Goal: Task Accomplishment & Management: Complete application form

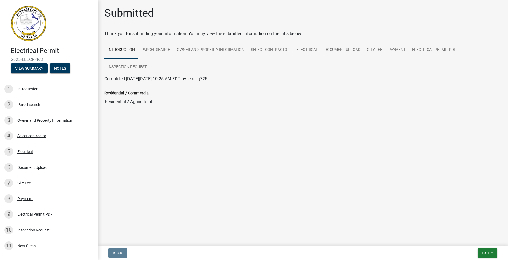
click at [41, 24] on img at bounding box center [28, 23] width 35 height 35
drag, startPoint x: 486, startPoint y: 256, endPoint x: 486, endPoint y: 249, distance: 6.5
click at [486, 255] on button "Exit" at bounding box center [488, 253] width 20 height 10
click at [471, 237] on button "Save & Exit" at bounding box center [476, 238] width 44 height 13
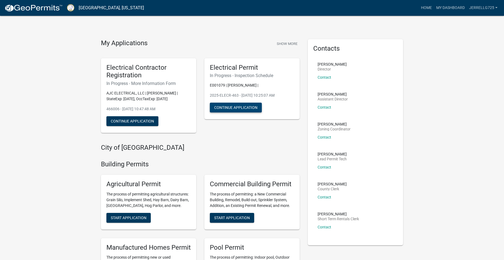
click at [241, 107] on button "Continue Application" at bounding box center [236, 108] width 52 height 10
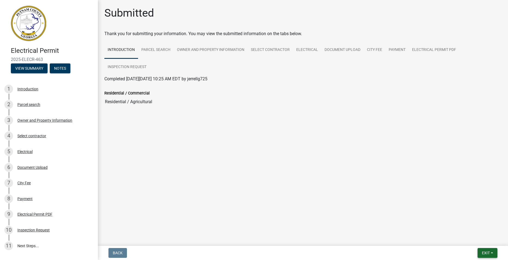
click at [481, 253] on button "Exit" at bounding box center [488, 253] width 20 height 10
click at [478, 238] on button "Save & Exit" at bounding box center [476, 238] width 44 height 13
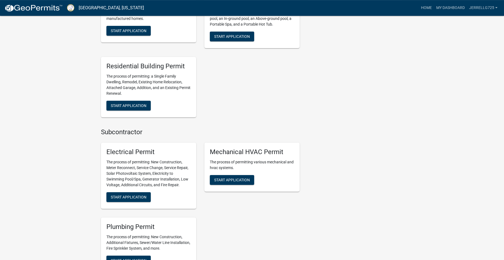
scroll to position [277, 0]
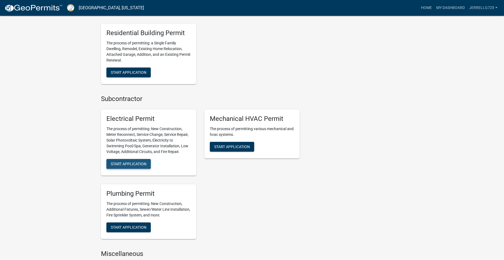
click at [135, 162] on span "Start Application" at bounding box center [129, 163] width 36 height 4
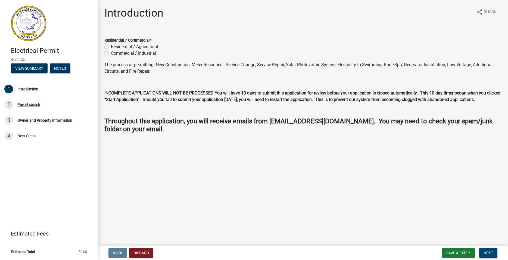
click at [489, 252] on span "Next" at bounding box center [489, 252] width 10 height 4
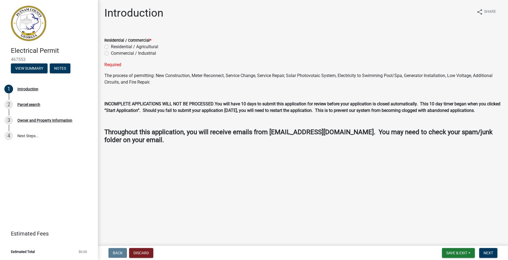
click at [147, 48] on label "Residential / Agricultural" at bounding box center [134, 47] width 47 height 7
click at [114, 47] on input "Residential / Agricultural" at bounding box center [113, 46] width 4 height 4
radio input "true"
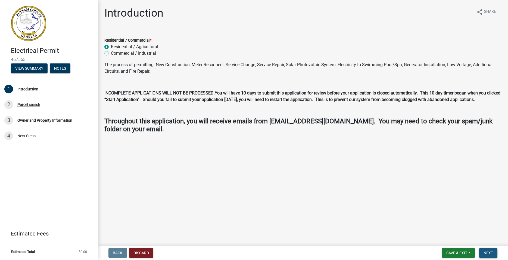
click at [491, 250] on span "Next" at bounding box center [489, 252] width 10 height 4
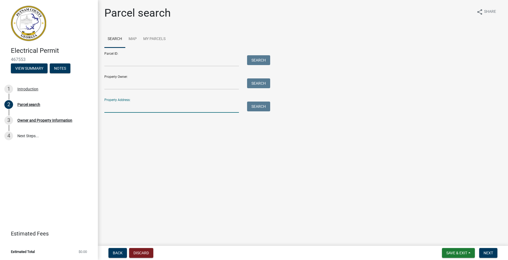
click at [129, 107] on input "Property Address:" at bounding box center [171, 106] width 135 height 11
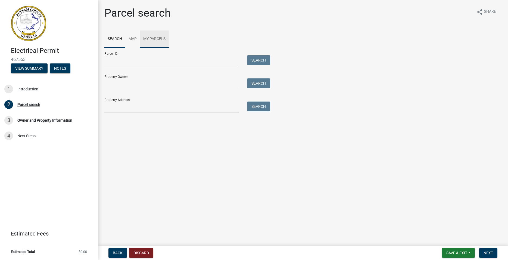
click at [158, 38] on link "My Parcels" at bounding box center [154, 38] width 29 height 17
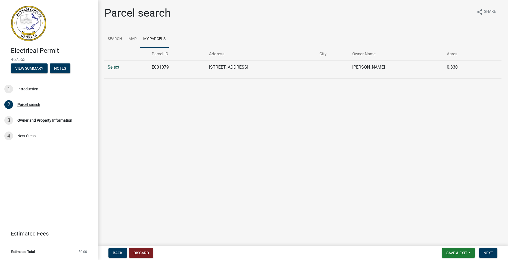
click at [116, 67] on link "Select" at bounding box center [114, 66] width 12 height 5
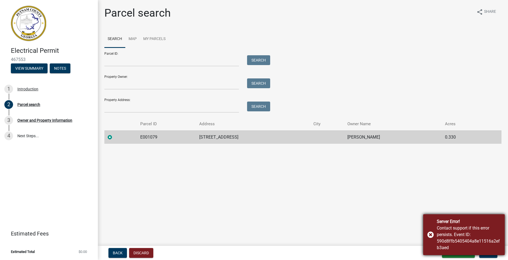
click at [495, 253] on div "Server Error! Contact support if this error persists. Event ID: 590d8ffb5405404…" at bounding box center [464, 234] width 82 height 41
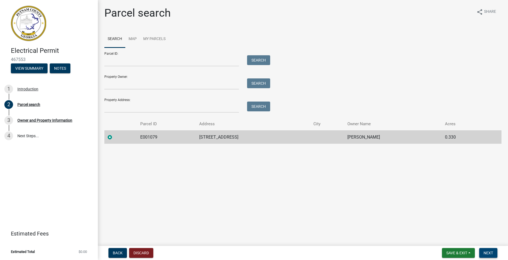
click at [490, 250] on button "Next" at bounding box center [488, 253] width 18 height 10
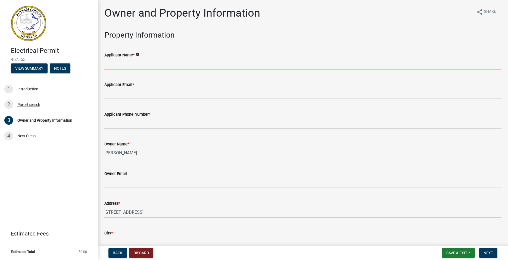
click at [125, 64] on input "Applicant Name *" at bounding box center [302, 63] width 397 height 11
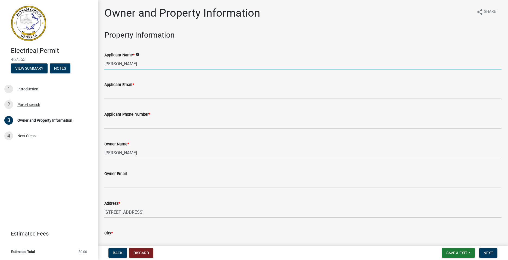
type input "[PERSON_NAME]"
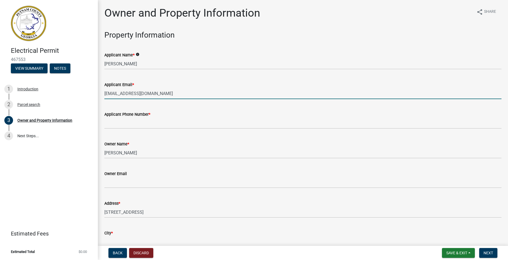
type input "[EMAIL_ADDRESS][DOMAIN_NAME]"
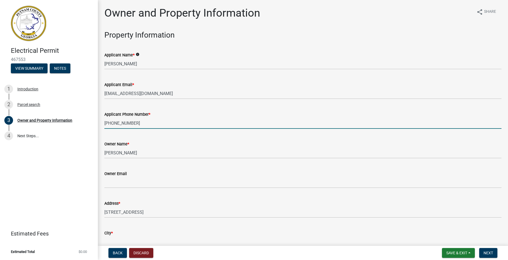
type input "[PHONE_NUMBER]"
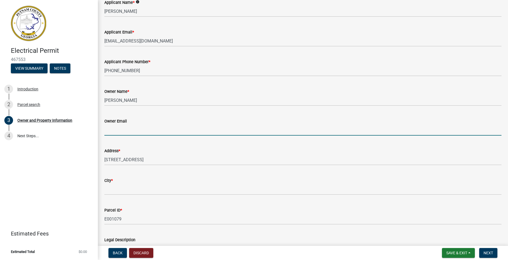
scroll to position [62, 0]
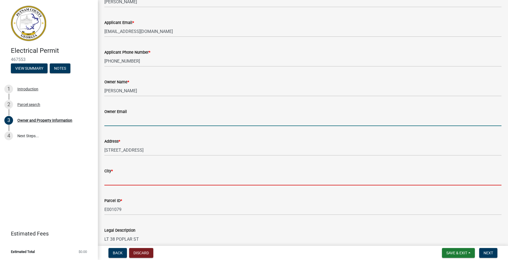
click at [106, 179] on input "City *" at bounding box center [302, 179] width 397 height 11
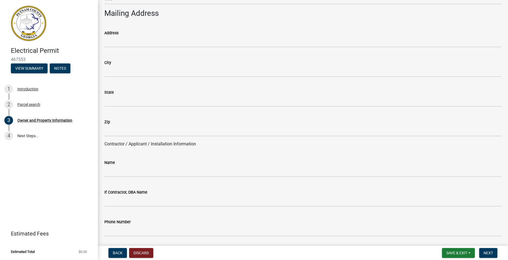
scroll to position [341, 0]
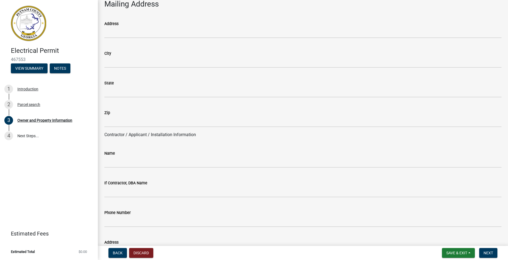
type input "EATONTON"
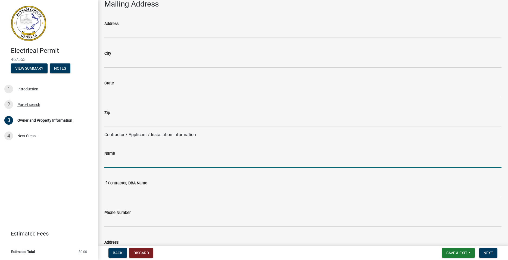
click at [137, 166] on input "Name" at bounding box center [302, 161] width 397 height 11
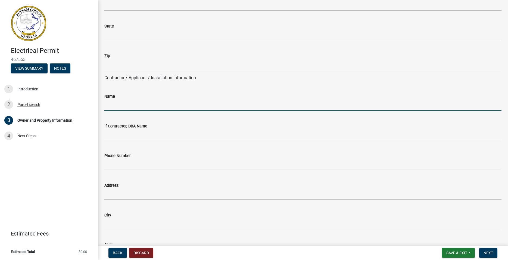
scroll to position [403, 0]
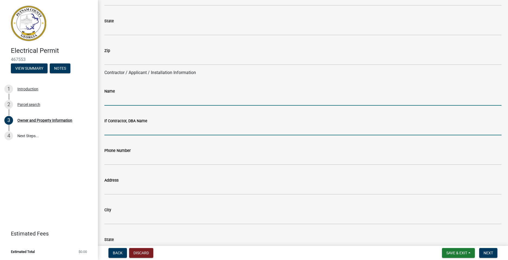
click at [138, 131] on input "If Contractor, DBA Name" at bounding box center [302, 129] width 397 height 11
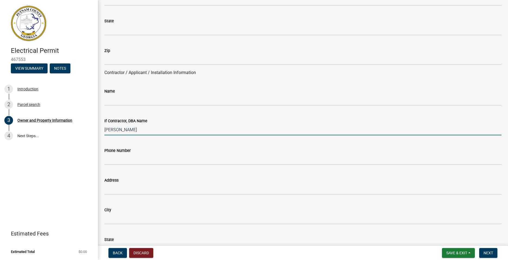
type input "[PERSON_NAME]"
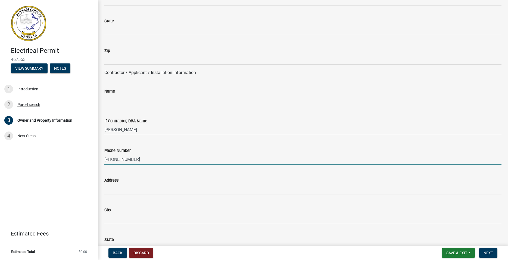
type input "[PHONE_NUMBER]"
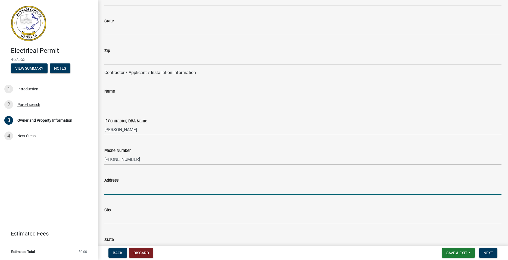
click at [115, 194] on input "Address" at bounding box center [302, 188] width 397 height 11
type input "[STREET_ADDRESS][PERSON_NAME]"
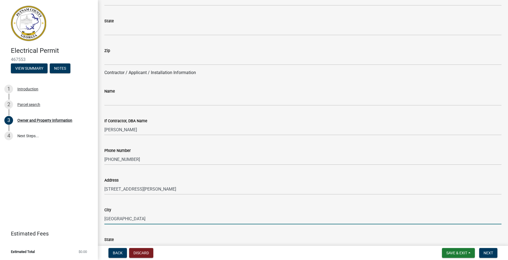
type input "[GEOGRAPHIC_DATA]"
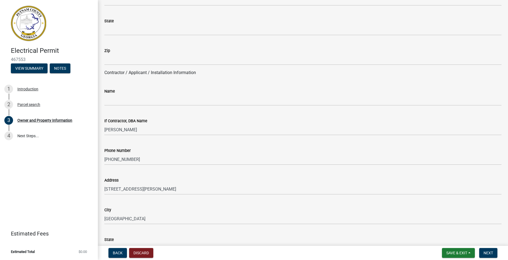
scroll to position [529, 0]
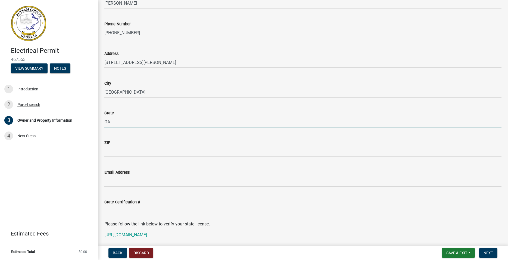
type input "GA"
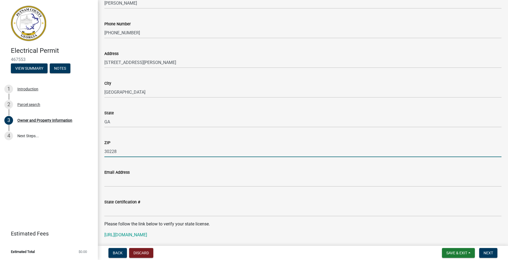
type input "30228"
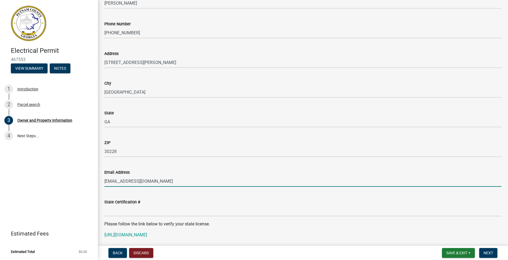
type input "[EMAIL_ADDRESS][DOMAIN_NAME]"
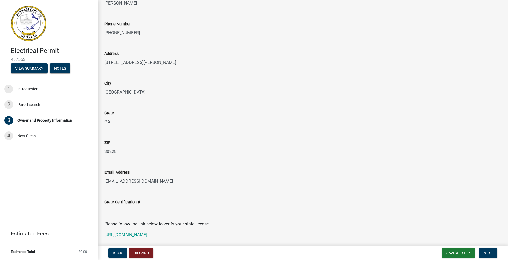
click at [117, 211] on input "State Certification #" at bounding box center [302, 210] width 397 height 11
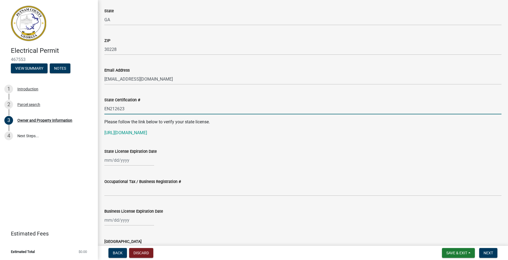
scroll to position [653, 0]
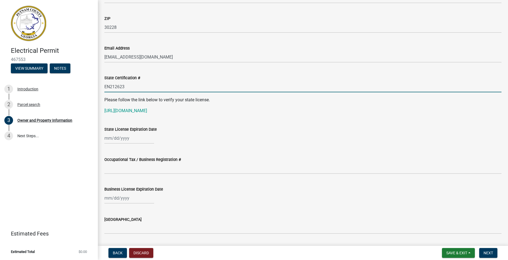
type input "EN212623"
click at [122, 138] on input "State License Expiration Date" at bounding box center [129, 137] width 50 height 11
select select "8"
select select "2025"
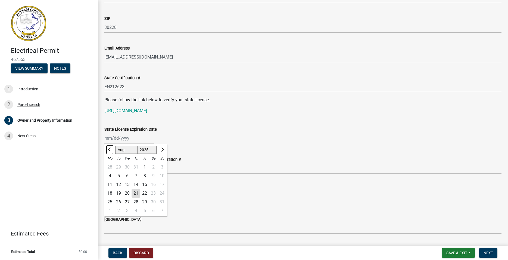
click at [110, 148] on span "Previous month" at bounding box center [110, 149] width 4 height 4
select select "6"
select select "2026"
click option "2026" at bounding box center [0, 0] width 0 height 0
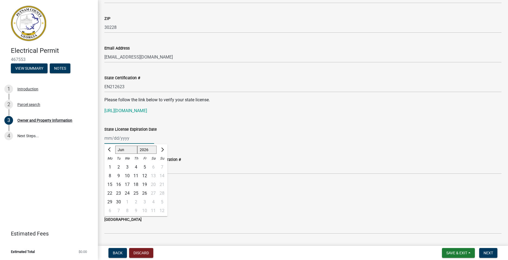
click at [118, 201] on div "30" at bounding box center [118, 201] width 9 height 9
type input "[DATE]"
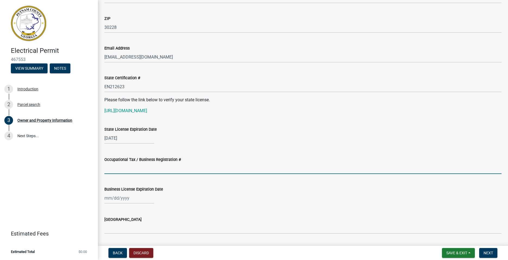
click at [162, 167] on input "Occupational Tax / Business Registration #" at bounding box center [302, 168] width 397 height 11
click at [114, 171] on input "Occupational Tax / Business Registration #" at bounding box center [302, 168] width 397 height 11
type input "0519"
click at [127, 198] on input "Business License Expiration Date" at bounding box center [129, 197] width 50 height 11
select select "8"
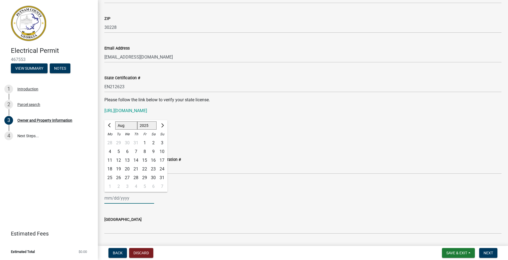
select select "2026"
click option "2026" at bounding box center [0, 0] width 0 height 0
click at [109, 126] on span "Previous month" at bounding box center [110, 125] width 4 height 4
click at [110, 126] on span "Previous month" at bounding box center [110, 125] width 4 height 4
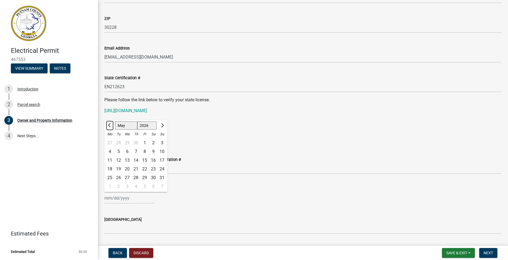
click at [110, 126] on span "Previous month" at bounding box center [110, 125] width 4 height 4
select select "4"
click at [126, 154] on div "8" at bounding box center [127, 151] width 9 height 9
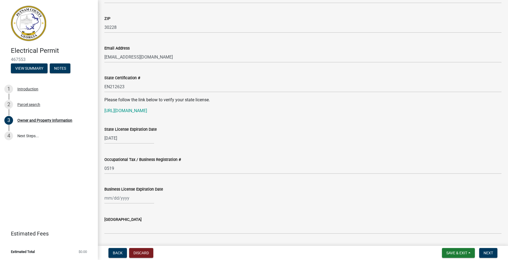
type input "[DATE]"
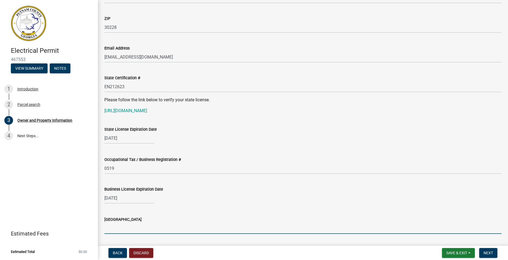
click at [129, 229] on input "[GEOGRAPHIC_DATA]" at bounding box center [302, 227] width 397 height 11
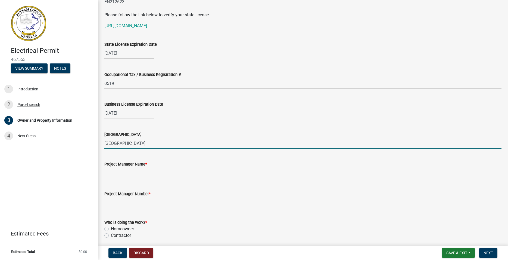
scroll to position [746, 0]
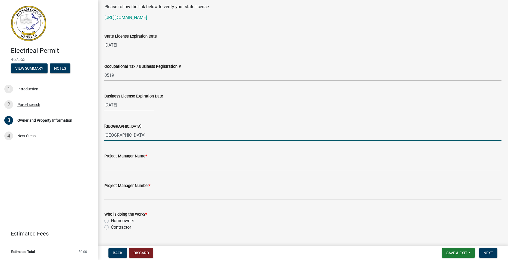
type input "[GEOGRAPHIC_DATA]"
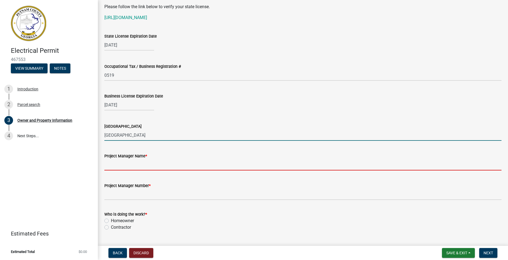
click at [130, 164] on input "Project Manager Name *" at bounding box center [302, 164] width 397 height 11
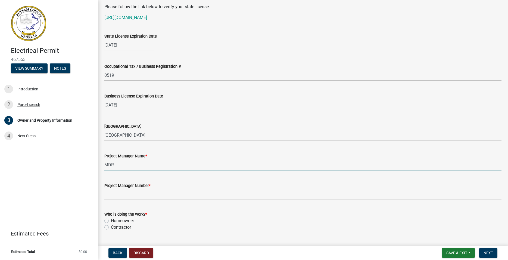
type input "MDR"
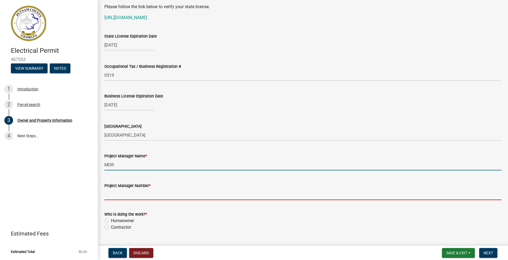
click at [136, 194] on input "Project Manager Number *" at bounding box center [302, 194] width 397 height 11
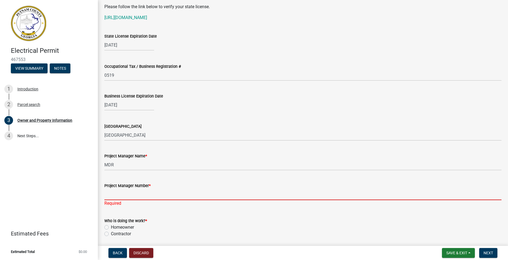
click at [117, 193] on input "Project Manager Number *" at bounding box center [302, 194] width 397 height 11
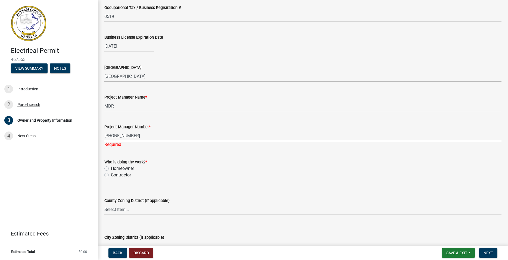
scroll to position [839, 0]
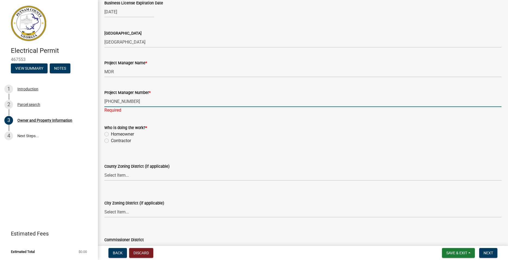
type input "[PHONE_NUMBER]"
click at [107, 140] on wm-data-entity-input "Who is doing the work? * Homeowner [DEMOGRAPHIC_DATA]" at bounding box center [302, 133] width 397 height 31
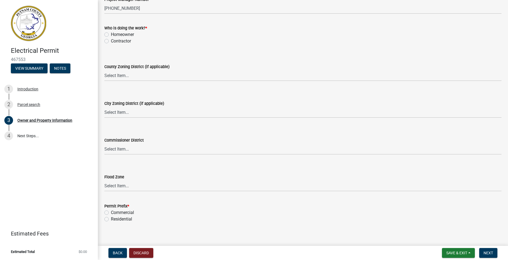
scroll to position [937, 0]
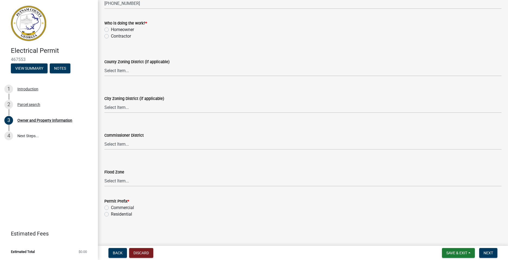
click at [111, 213] on label "Residential" at bounding box center [121, 214] width 21 height 7
click at [111, 213] on input "Residential" at bounding box center [113, 213] width 4 height 4
radio input "true"
click at [491, 250] on span "Next" at bounding box center [489, 252] width 10 height 4
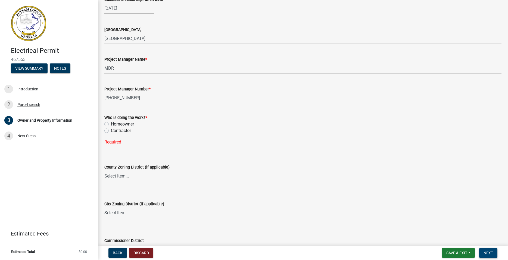
scroll to position [844, 0]
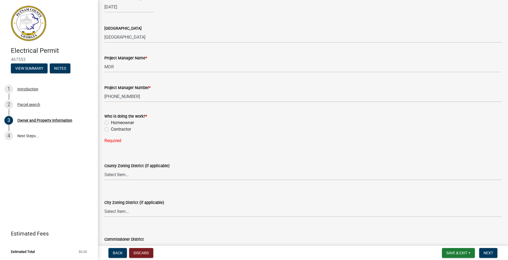
click at [111, 129] on label "Contractor" at bounding box center [121, 129] width 20 height 7
click at [111, 129] on input "Contractor" at bounding box center [113, 128] width 4 height 4
radio input "true"
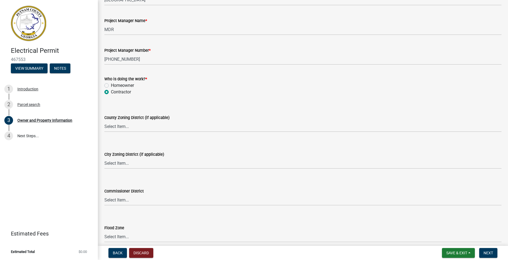
scroll to position [937, 0]
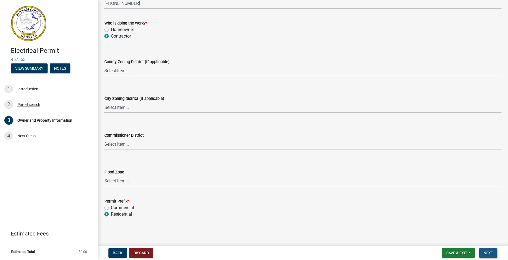
click at [492, 254] on span "Next" at bounding box center [489, 252] width 10 height 4
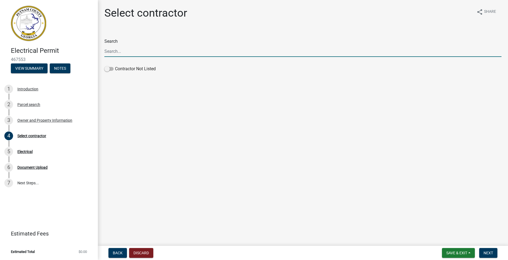
click at [117, 52] on input "Search" at bounding box center [302, 51] width 397 height 11
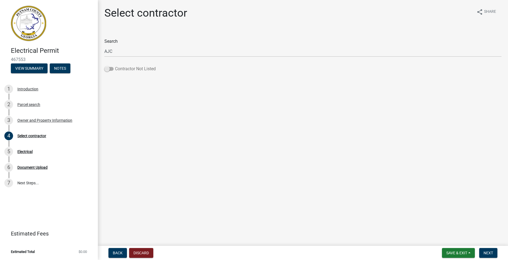
drag, startPoint x: 109, startPoint y: 68, endPoint x: 119, endPoint y: 67, distance: 9.5
click at [119, 67] on label "Contractor Not Listed" at bounding box center [129, 69] width 51 height 7
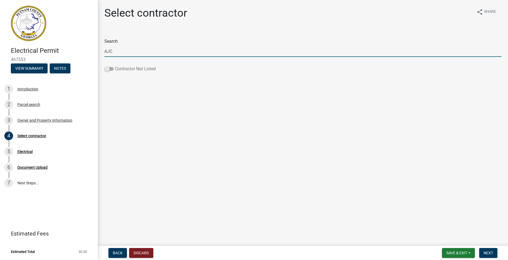
click at [112, 68] on span at bounding box center [108, 69] width 9 height 4
click at [115, 66] on input "Contractor Not Listed" at bounding box center [115, 66] width 0 height 0
click at [121, 52] on input "AJC" at bounding box center [302, 51] width 397 height 11
type input "AJC ELECTRICAL, LLC"
click at [488, 253] on span "Next" at bounding box center [489, 252] width 10 height 4
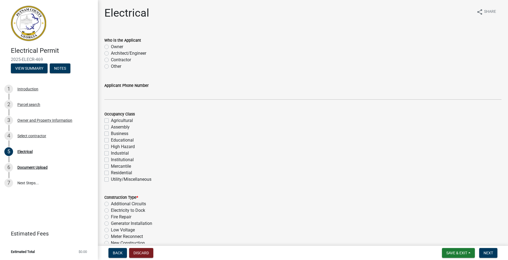
click at [111, 60] on label "Contractor" at bounding box center [121, 60] width 20 height 7
click at [111, 60] on input "Contractor" at bounding box center [113, 59] width 4 height 4
radio input "true"
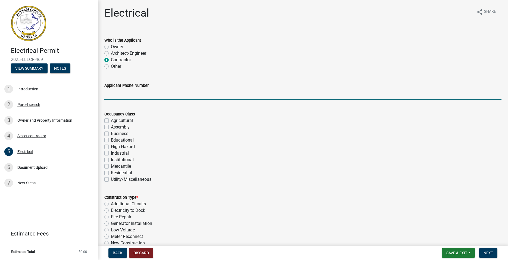
click at [119, 96] on input "Applicant Phone Number" at bounding box center [302, 94] width 397 height 11
type input "[PHONE_NUMBER]"
click at [111, 171] on label "Residential" at bounding box center [121, 172] width 21 height 7
click at [111, 171] on input "Residential" at bounding box center [113, 171] width 4 height 4
checkbox input "true"
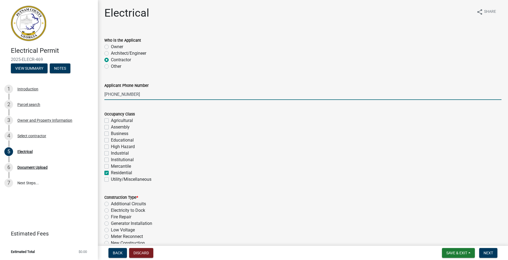
checkbox input "false"
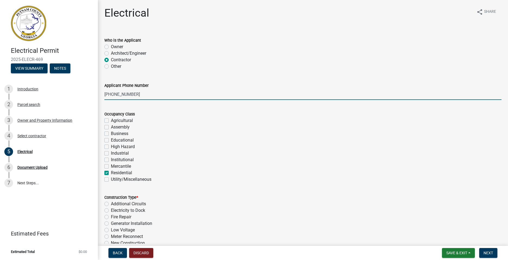
checkbox input "false"
checkbox input "true"
checkbox input "false"
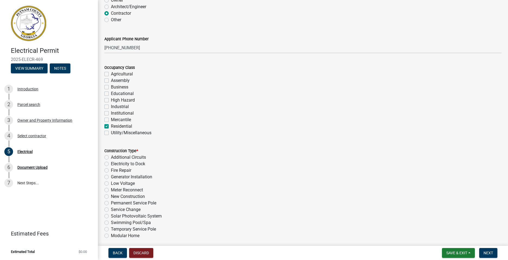
scroll to position [124, 0]
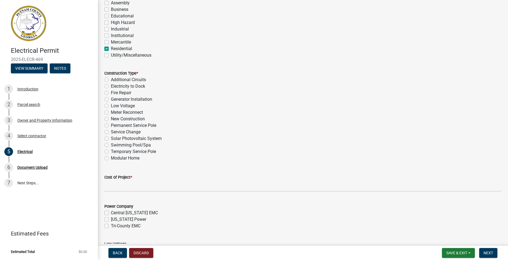
click at [111, 119] on label "New Construction" at bounding box center [128, 119] width 34 height 7
click at [111, 119] on input "New Construction" at bounding box center [113, 118] width 4 height 4
radio input "true"
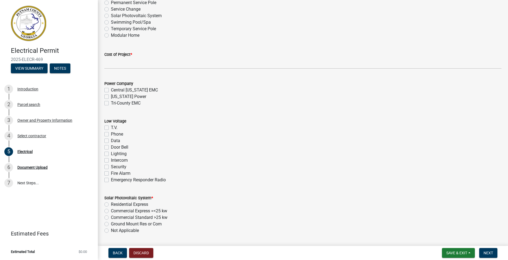
scroll to position [248, 0]
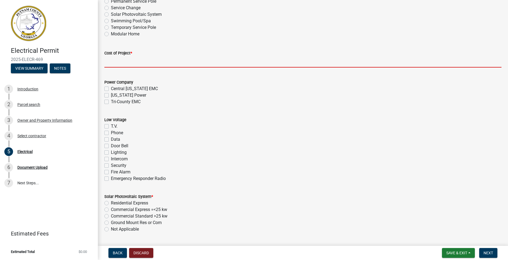
click at [123, 62] on input "text" at bounding box center [302, 61] width 397 height 11
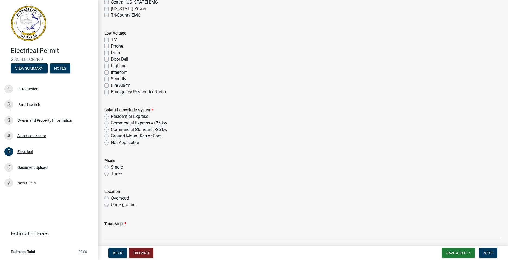
scroll to position [341, 0]
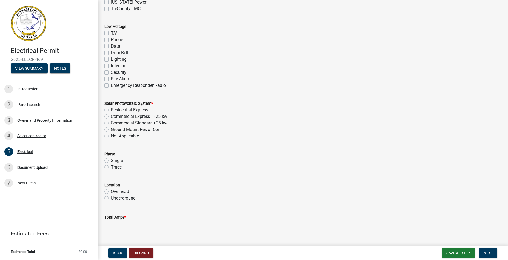
type input "10000"
click at [111, 135] on label "Not Applicable" at bounding box center [125, 136] width 28 height 7
click at [111, 135] on input "Not Applicable" at bounding box center [113, 135] width 4 height 4
radio input "true"
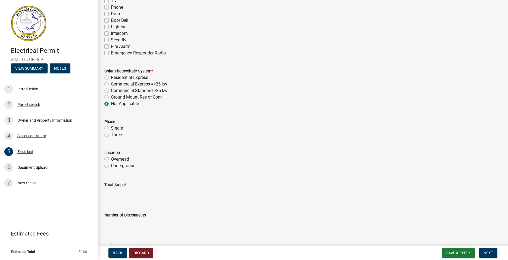
scroll to position [403, 0]
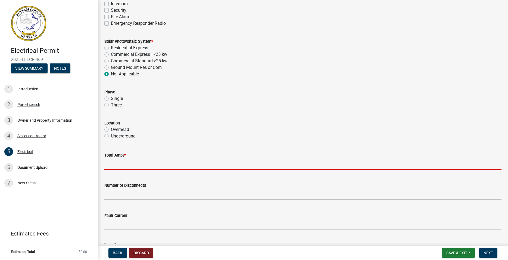
click at [123, 165] on input "text" at bounding box center [302, 163] width 397 height 11
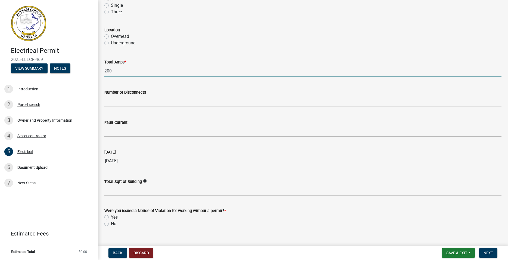
scroll to position [506, 0]
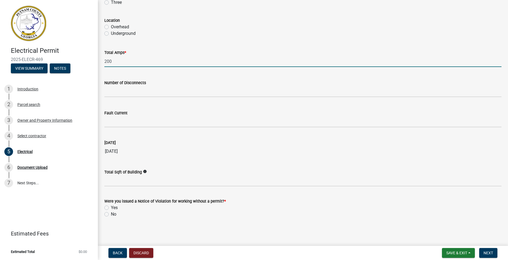
type input "200"
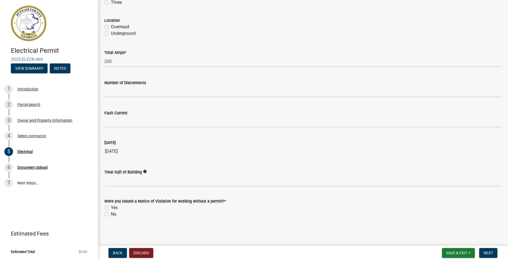
click at [111, 213] on label "No" at bounding box center [113, 214] width 5 height 7
click at [111, 213] on input "No" at bounding box center [113, 213] width 4 height 4
radio input "true"
click at [487, 250] on button "Next" at bounding box center [488, 253] width 18 height 10
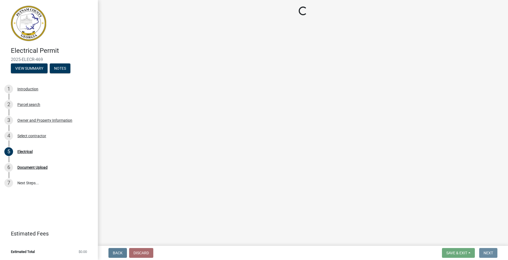
scroll to position [0, 0]
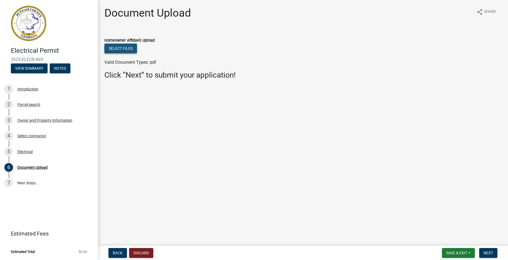
click at [127, 48] on button "Select files" at bounding box center [120, 49] width 33 height 10
click at [112, 252] on button "Back" at bounding box center [118, 253] width 18 height 10
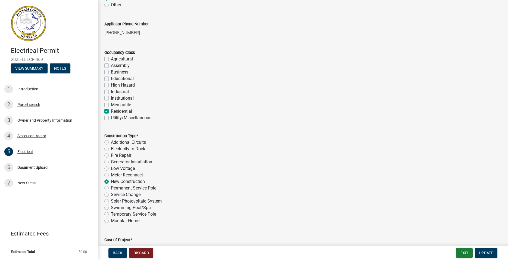
scroll to position [62, 0]
click at [111, 213] on label "Temporary Service Pole" at bounding box center [133, 213] width 45 height 7
click at [111, 213] on input "Temporary Service Pole" at bounding box center [113, 212] width 4 height 4
radio input "true"
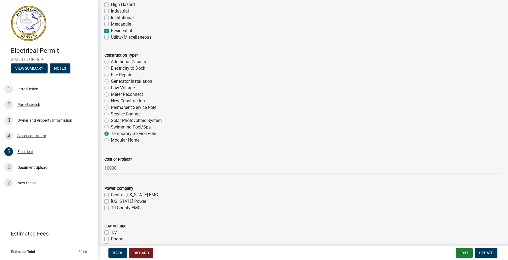
scroll to position [134, 0]
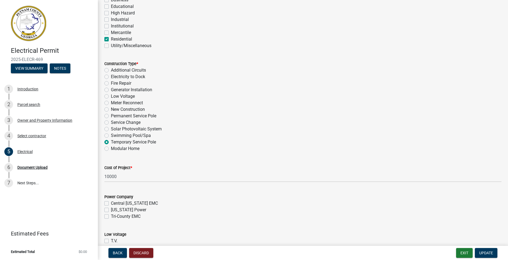
click at [111, 109] on label "New Construction" at bounding box center [128, 109] width 34 height 7
click at [111, 109] on input "New Construction" at bounding box center [113, 108] width 4 height 4
radio input "true"
click at [493, 251] on span "Update" at bounding box center [486, 252] width 14 height 4
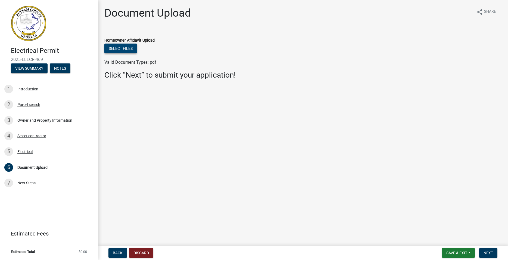
click at [135, 52] on button "Select files" at bounding box center [120, 49] width 33 height 10
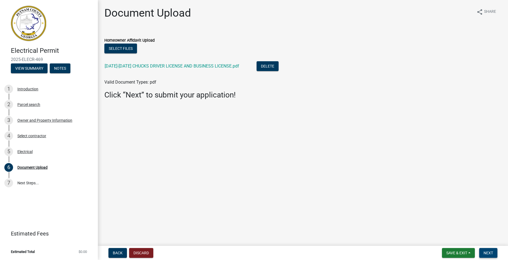
click at [490, 251] on span "Next" at bounding box center [489, 252] width 10 height 4
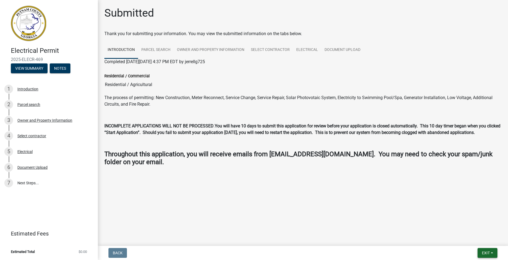
click at [485, 252] on span "Exit" at bounding box center [486, 252] width 8 height 4
click at [308, 48] on link "Electrical" at bounding box center [307, 49] width 28 height 17
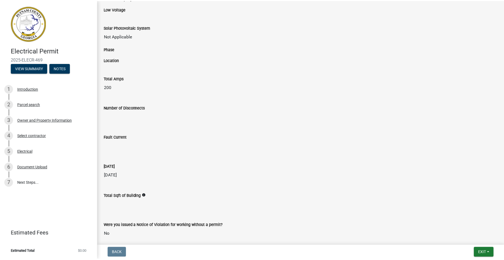
scroll to position [245, 0]
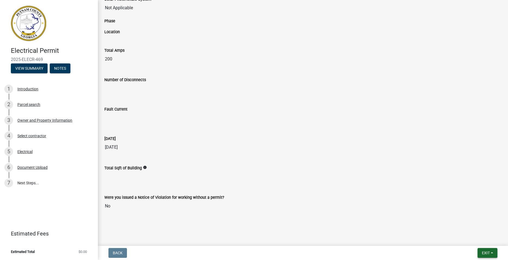
click at [486, 251] on span "Exit" at bounding box center [486, 252] width 8 height 4
click at [485, 240] on button "Save & Exit" at bounding box center [476, 238] width 44 height 13
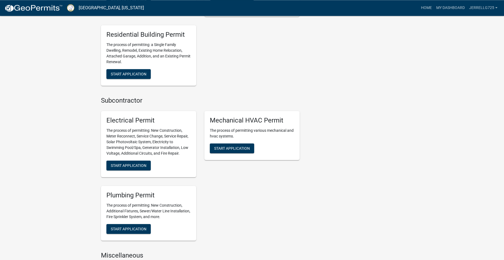
scroll to position [277, 0]
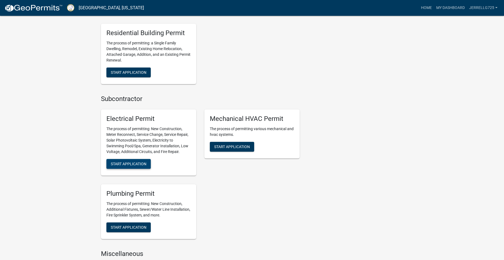
click at [131, 162] on span "Start Application" at bounding box center [129, 163] width 36 height 4
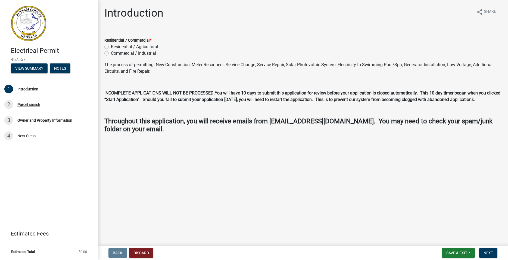
click at [111, 47] on label "Residential / Agricultural" at bounding box center [134, 47] width 47 height 7
click at [111, 47] on input "Residential / Agricultural" at bounding box center [113, 46] width 4 height 4
radio input "true"
click at [493, 252] on span "Next" at bounding box center [489, 252] width 10 height 4
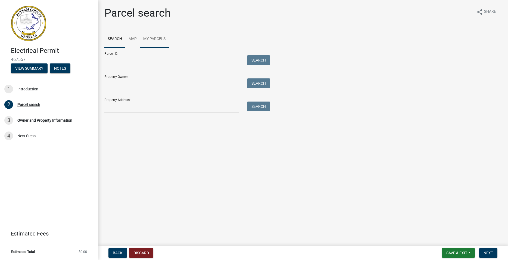
click at [162, 39] on link "My Parcels" at bounding box center [154, 38] width 29 height 17
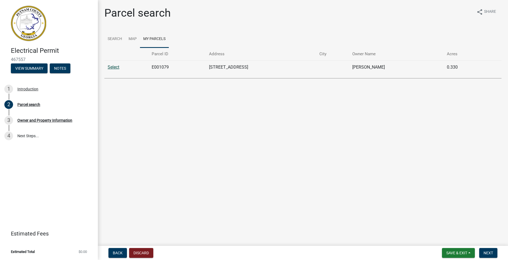
click at [111, 67] on link "Select" at bounding box center [114, 66] width 12 height 5
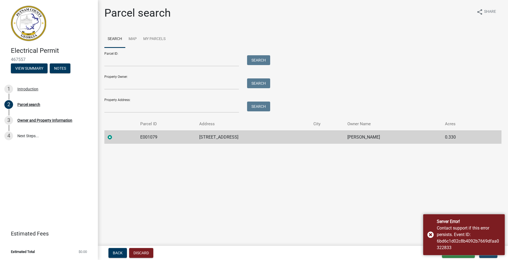
click at [483, 190] on main "Parcel search share Share Search Map My Parcels Parcel ID: Search Property Owne…" at bounding box center [303, 121] width 410 height 243
click at [490, 255] on button "Next" at bounding box center [488, 253] width 18 height 10
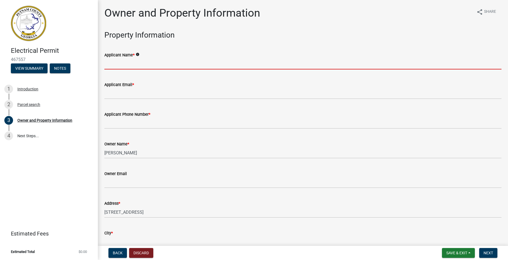
click at [145, 61] on input "Applicant Name *" at bounding box center [302, 63] width 397 height 11
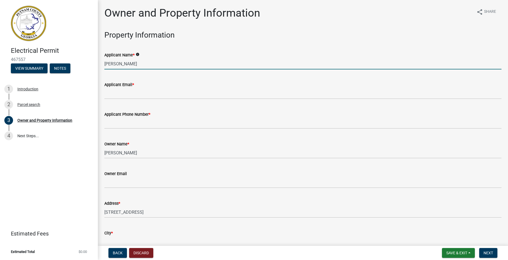
type input "[PERSON_NAME]"
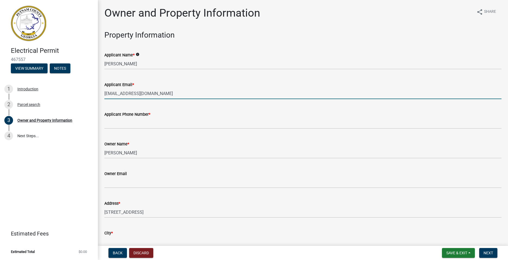
type input "[EMAIL_ADDRESS][DOMAIN_NAME]"
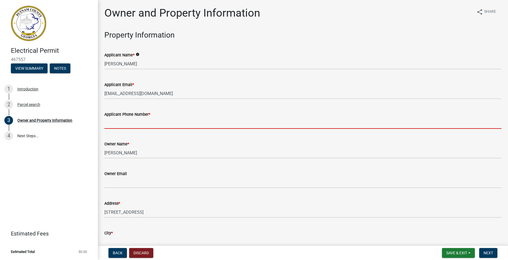
click at [130, 122] on input "Applicant Phone Number *" at bounding box center [302, 122] width 397 height 11
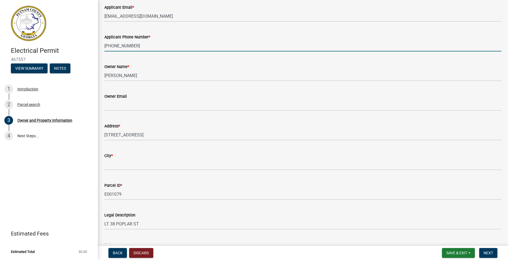
scroll to position [124, 0]
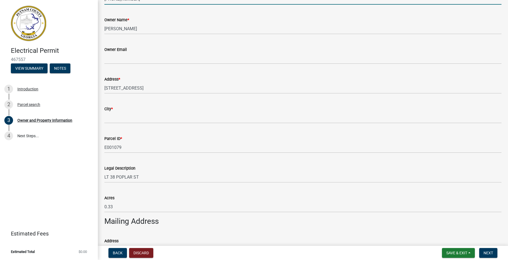
type input "[PHONE_NUMBER]"
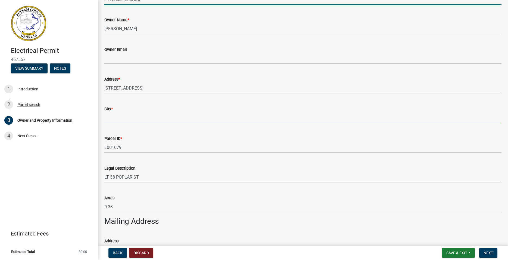
click at [106, 116] on input "City *" at bounding box center [302, 117] width 397 height 11
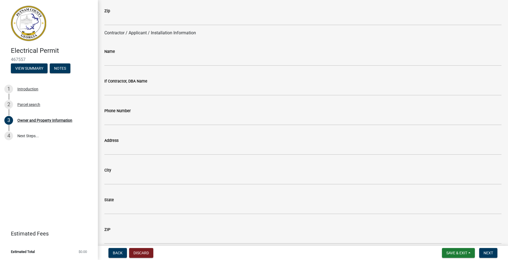
scroll to position [434, 0]
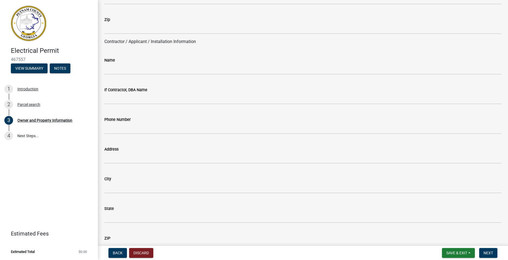
type input "EATONTON"
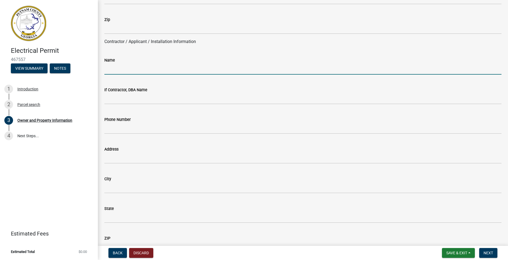
click at [114, 71] on input "Name" at bounding box center [302, 68] width 397 height 11
type input "[PERSON_NAME]"
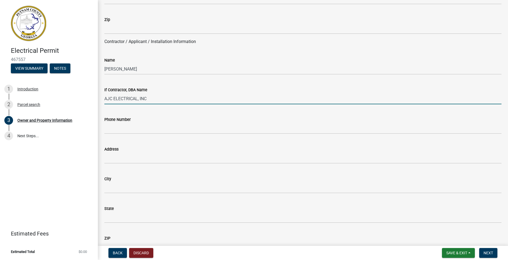
type input "AJC ELECTRICAL, INC"
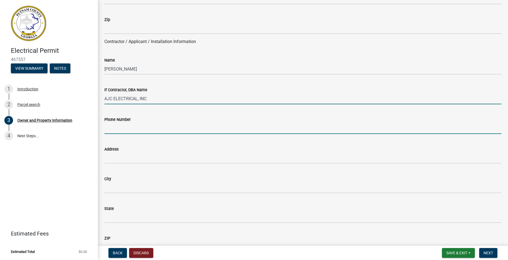
click at [132, 129] on input "Phone Number" at bounding box center [302, 128] width 397 height 11
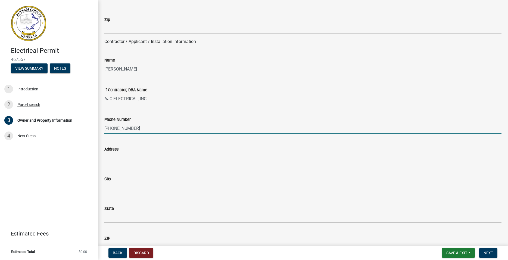
type input "[PHONE_NUMBER]"
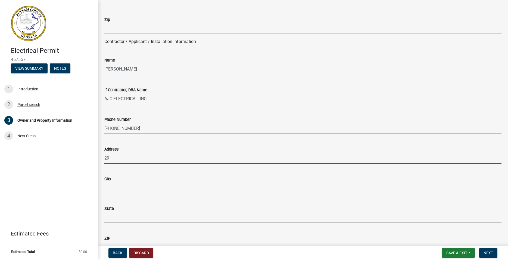
type input "2"
click at [114, 160] on input "Address" at bounding box center [302, 157] width 397 height 11
type input "[STREET_ADDRESS][PERSON_NAME]"
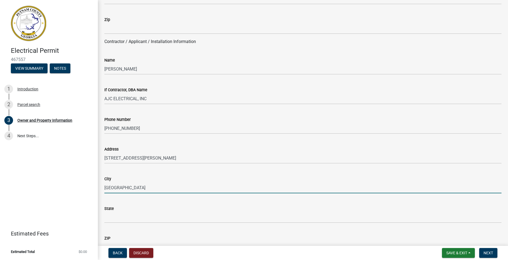
type input "[GEOGRAPHIC_DATA]"
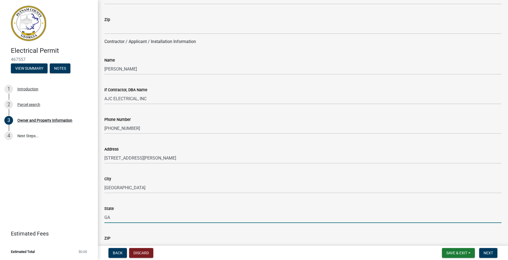
type input "GA"
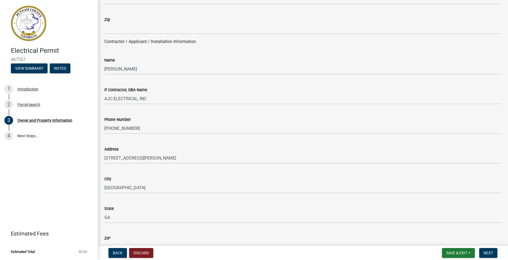
scroll to position [559, 0]
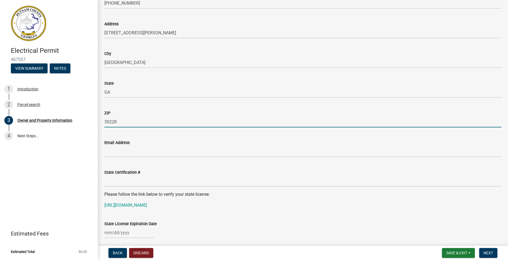
type input "30228"
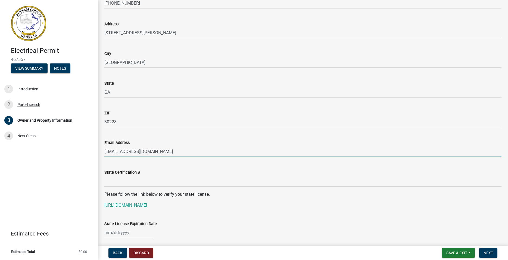
type input "[EMAIL_ADDRESS][DOMAIN_NAME]"
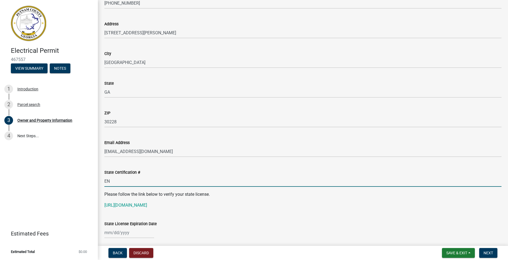
click at [143, 179] on input "EN" at bounding box center [302, 180] width 397 height 11
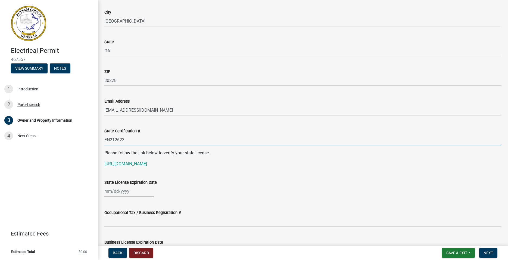
scroll to position [621, 0]
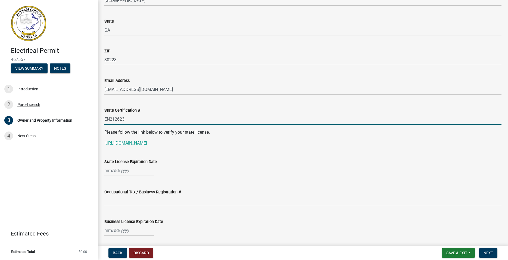
type input "EN212623"
click at [120, 170] on input "State License Expiration Date" at bounding box center [129, 170] width 50 height 11
select select "8"
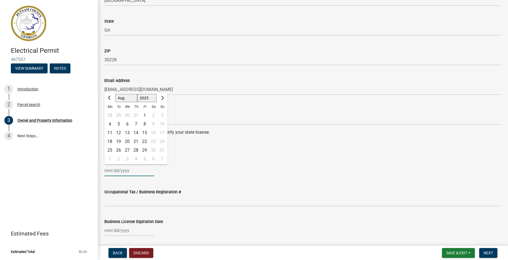
select select "2026"
click option "2026" at bounding box center [0, 0] width 0 height 0
click at [109, 99] on button "Previous month" at bounding box center [110, 98] width 7 height 9
click at [109, 98] on span "Previous month" at bounding box center [110, 98] width 4 height 4
select select "6"
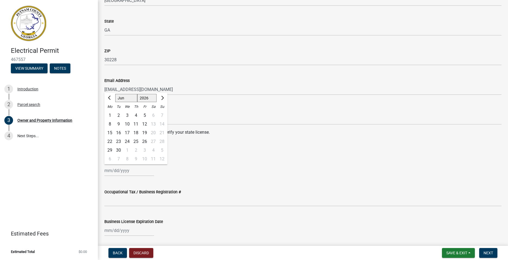
click at [118, 151] on div "30" at bounding box center [118, 150] width 9 height 9
type input "[DATE]"
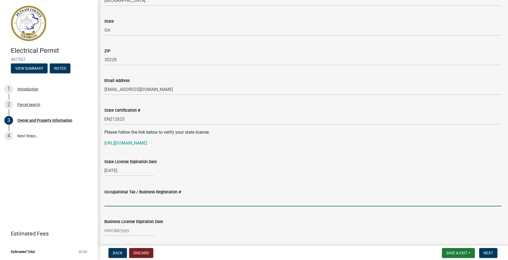
click at [150, 200] on input "Occupational Tax / Business Registration #" at bounding box center [302, 200] width 397 height 11
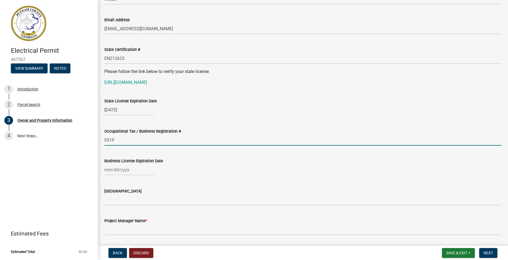
scroll to position [683, 0]
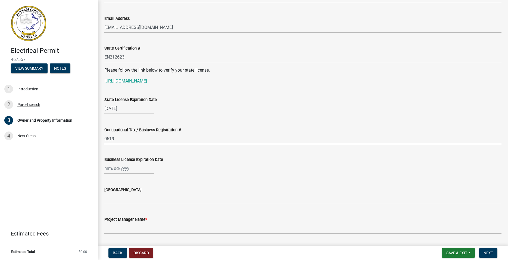
type input "0519"
click at [134, 168] on input "Business License Expiration Date" at bounding box center [129, 168] width 50 height 11
select select "8"
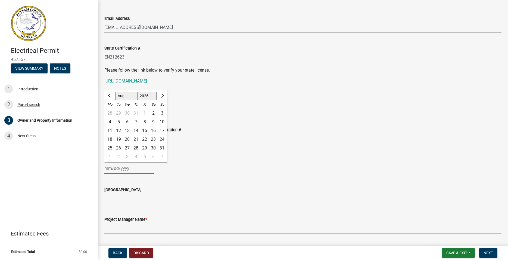
select select "2026"
click option "2026" at bounding box center [0, 0] width 0 height 0
click at [111, 96] on span "Previous month" at bounding box center [110, 96] width 4 height 4
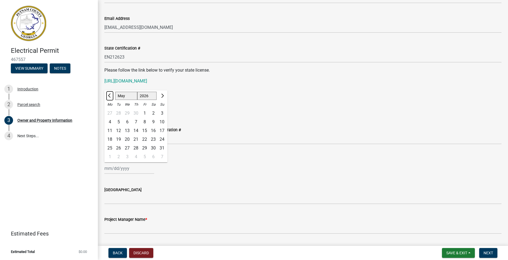
click at [111, 96] on span "Previous month" at bounding box center [110, 96] width 4 height 4
select select "4"
click at [127, 122] on div "8" at bounding box center [127, 121] width 9 height 9
type input "[DATE]"
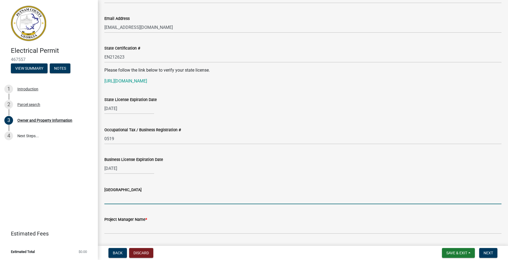
click at [122, 202] on input "[GEOGRAPHIC_DATA]" at bounding box center [302, 198] width 397 height 11
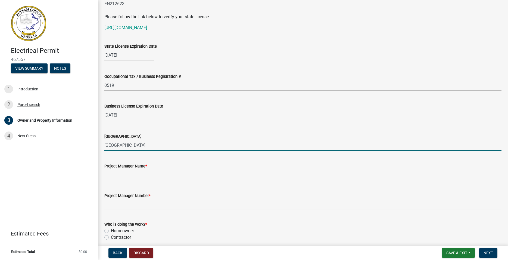
scroll to position [745, 0]
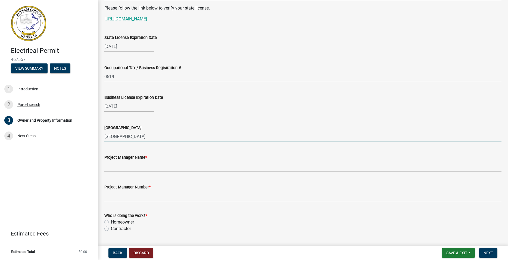
type input "[GEOGRAPHIC_DATA]"
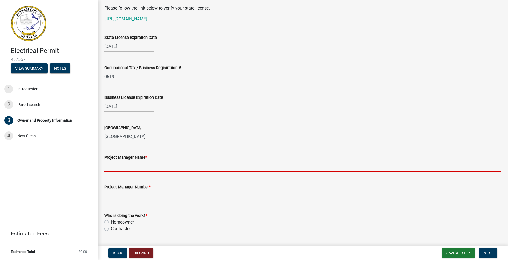
click at [134, 165] on input "Project Manager Name *" at bounding box center [302, 165] width 397 height 11
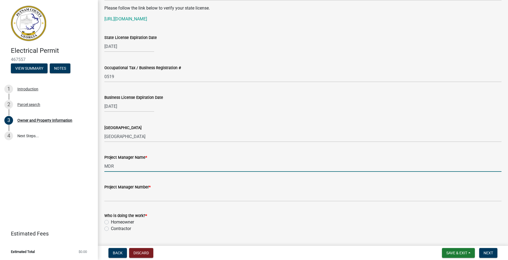
type input "MDR"
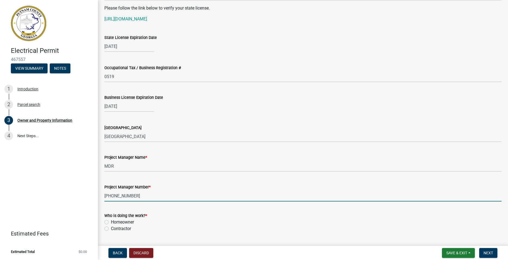
scroll to position [869, 0]
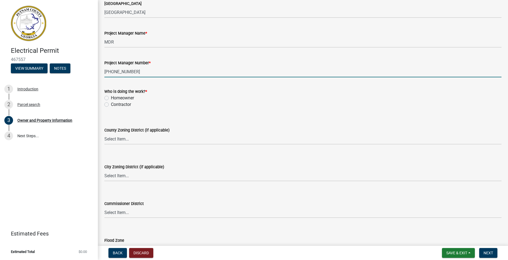
type input "[PHONE_NUMBER]"
click at [111, 104] on label "Contractor" at bounding box center [121, 104] width 20 height 7
click at [111, 104] on input "Contractor" at bounding box center [113, 103] width 4 height 4
radio input "true"
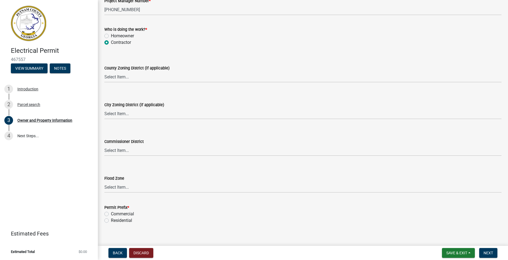
scroll to position [937, 0]
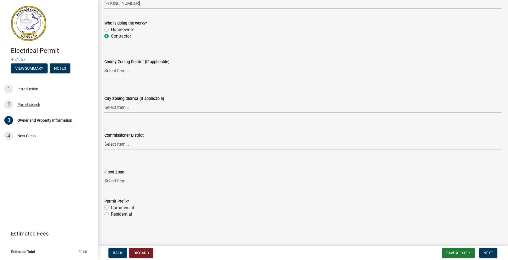
click at [111, 215] on label "Residential" at bounding box center [121, 214] width 21 height 7
click at [111, 214] on input "Residential" at bounding box center [113, 213] width 4 height 4
radio input "true"
click at [493, 254] on span "Next" at bounding box center [489, 252] width 10 height 4
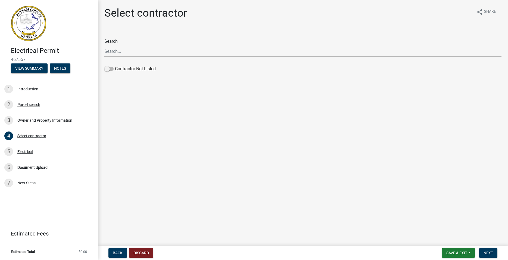
click at [234, 35] on div "Search Contractor Not Listed" at bounding box center [302, 52] width 397 height 44
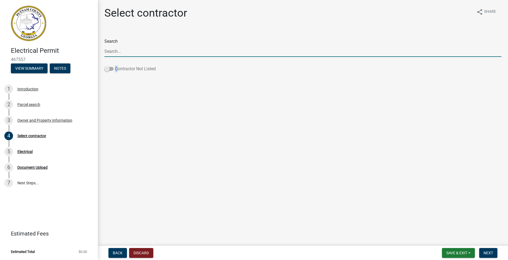
drag, startPoint x: 110, startPoint y: 69, endPoint x: 116, endPoint y: 69, distance: 6.5
click at [116, 69] on label "Contractor Not Listed" at bounding box center [129, 69] width 51 height 7
click at [112, 69] on span at bounding box center [108, 69] width 9 height 4
click at [115, 66] on input "Contractor Not Listed" at bounding box center [115, 66] width 0 height 0
drag, startPoint x: 122, startPoint y: 52, endPoint x: 123, endPoint y: 48, distance: 4.5
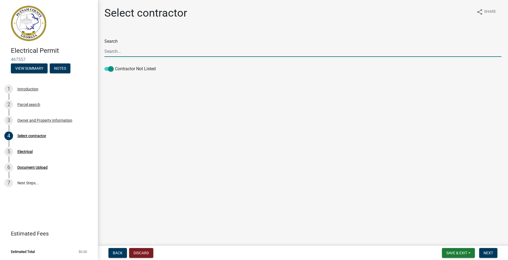
click at [122, 51] on input "Search" at bounding box center [302, 51] width 397 height 11
type input "AJC ELECTRICAL, LLC"
click at [497, 252] on button "Next" at bounding box center [488, 253] width 18 height 10
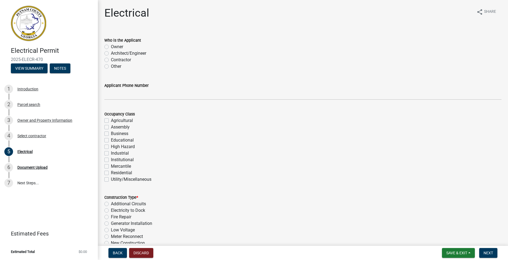
click at [111, 60] on label "Contractor" at bounding box center [121, 60] width 20 height 7
click at [111, 60] on input "Contractor" at bounding box center [113, 59] width 4 height 4
radio input "true"
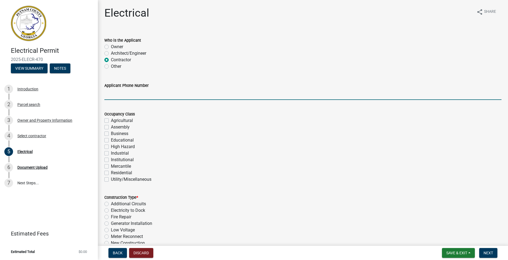
click at [113, 98] on input "Applicant Phone Number" at bounding box center [302, 94] width 397 height 11
type input "[PHONE_NUMBER]"
click at [111, 171] on label "Residential" at bounding box center [121, 172] width 21 height 7
click at [111, 171] on input "Residential" at bounding box center [113, 171] width 4 height 4
checkbox input "true"
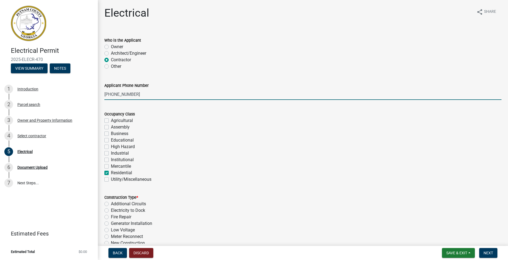
checkbox input "false"
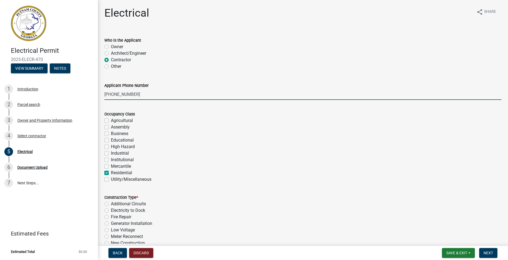
checkbox input "false"
checkbox input "true"
checkbox input "false"
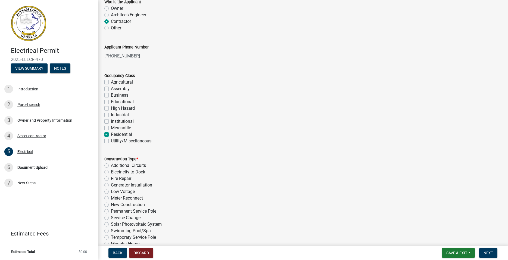
scroll to position [93, 0]
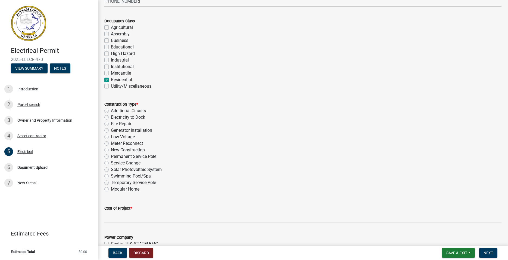
click at [111, 183] on label "Temporary Service Pole" at bounding box center [133, 182] width 45 height 7
click at [111, 183] on input "Temporary Service Pole" at bounding box center [113, 181] width 4 height 4
radio input "true"
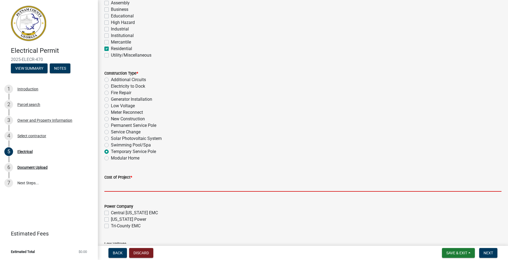
click at [132, 187] on input "text" at bounding box center [302, 185] width 397 height 11
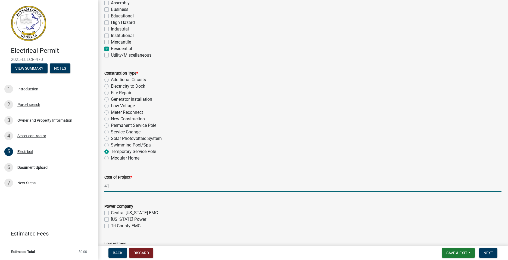
type input "4"
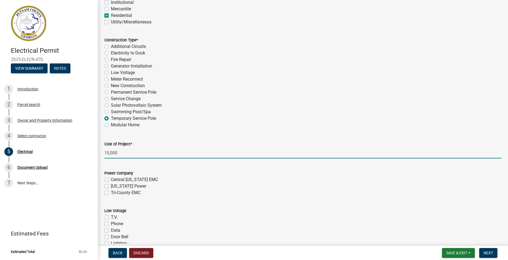
scroll to position [186, 0]
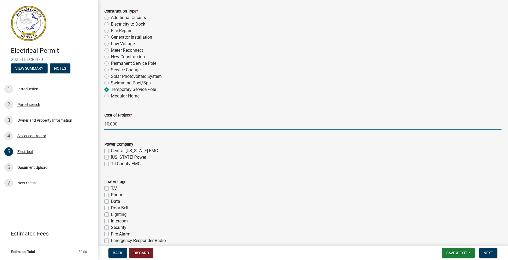
type input "10000"
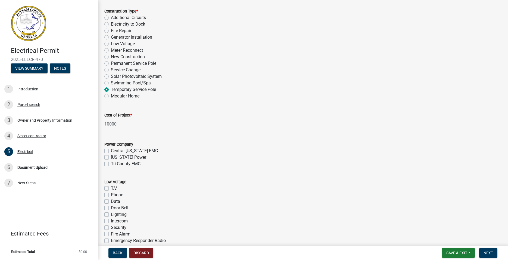
click at [111, 157] on label "[US_STATE] Power" at bounding box center [128, 157] width 35 height 7
click at [111, 157] on input "[US_STATE] Power" at bounding box center [113, 156] width 4 height 4
checkbox input "true"
checkbox input "false"
checkbox input "true"
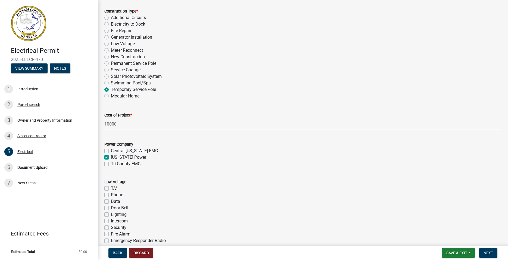
checkbox input "false"
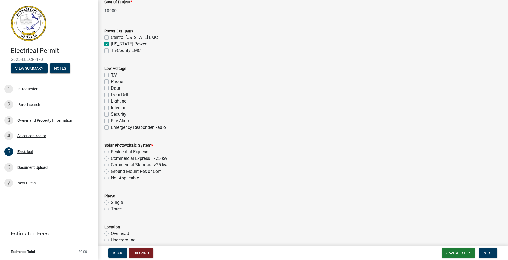
scroll to position [341, 0]
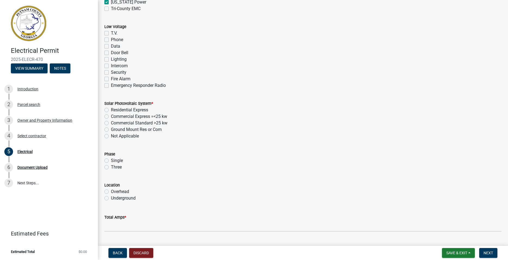
click at [111, 136] on label "Not Applicable" at bounding box center [125, 136] width 28 height 7
click at [111, 136] on input "Not Applicable" at bounding box center [113, 135] width 4 height 4
radio input "true"
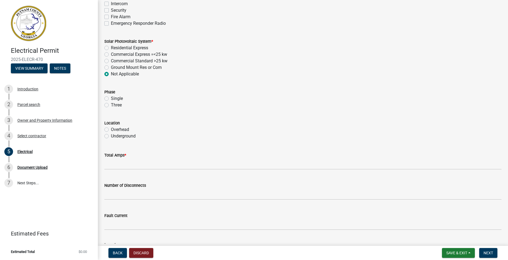
scroll to position [434, 0]
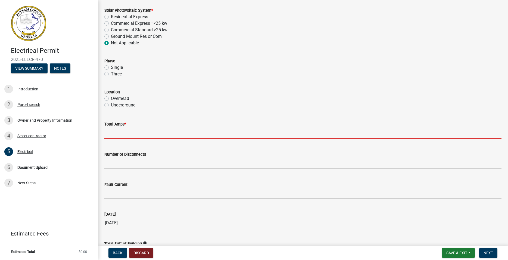
click at [132, 134] on input "text" at bounding box center [302, 132] width 397 height 11
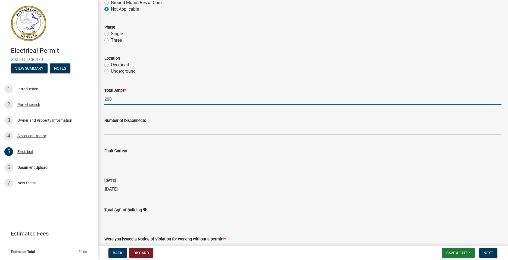
scroll to position [506, 0]
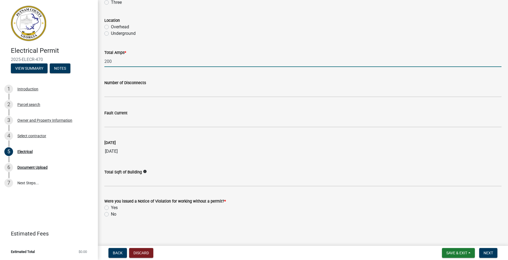
type input "200"
click at [111, 215] on label "No" at bounding box center [113, 214] width 5 height 7
click at [111, 214] on input "No" at bounding box center [113, 213] width 4 height 4
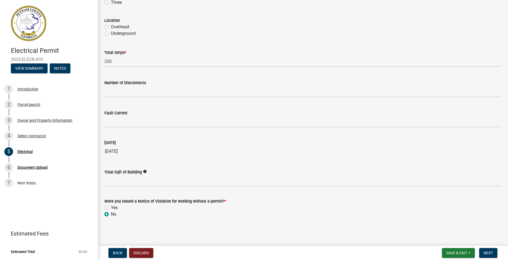
radio input "true"
click at [496, 254] on button "Next" at bounding box center [488, 253] width 18 height 10
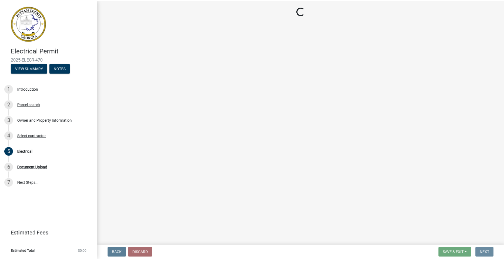
scroll to position [0, 0]
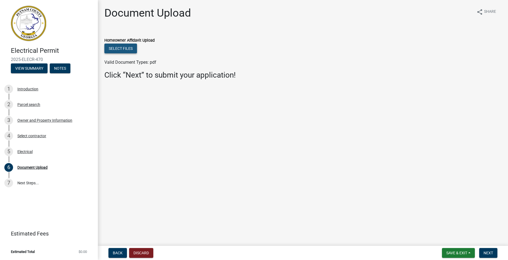
click at [126, 45] on button "Select files" at bounding box center [120, 49] width 33 height 10
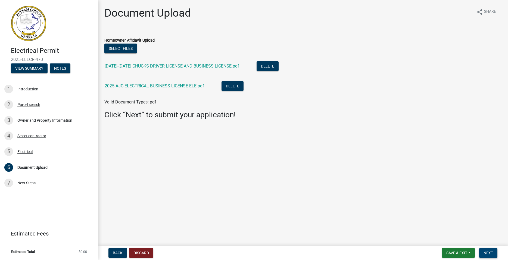
click at [486, 253] on span "Next" at bounding box center [489, 252] width 10 height 4
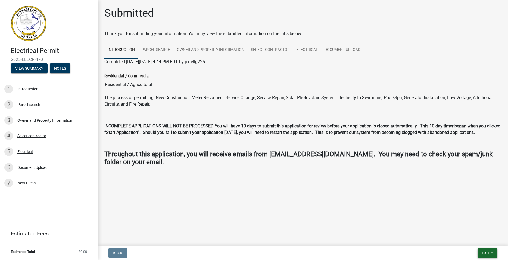
click at [481, 249] on button "Exit" at bounding box center [488, 253] width 20 height 10
drag, startPoint x: 475, startPoint y: 238, endPoint x: 342, endPoint y: 230, distance: 133.2
click at [342, 233] on wm-app "Electrical Permit 2025-ELECR-470 View Summary Notes 1 Introduction 2 Parcel sea…" at bounding box center [254, 130] width 508 height 260
click at [484, 253] on span "Exit" at bounding box center [486, 252] width 8 height 4
click at [476, 237] on button "Save & Exit" at bounding box center [476, 238] width 44 height 13
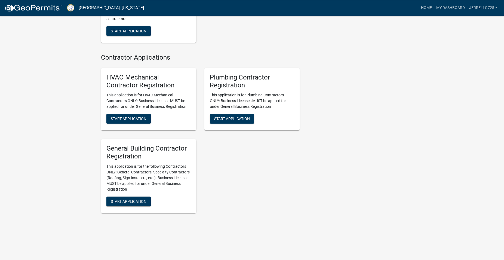
scroll to position [1113, 0]
